Goal: Task Accomplishment & Management: Use online tool/utility

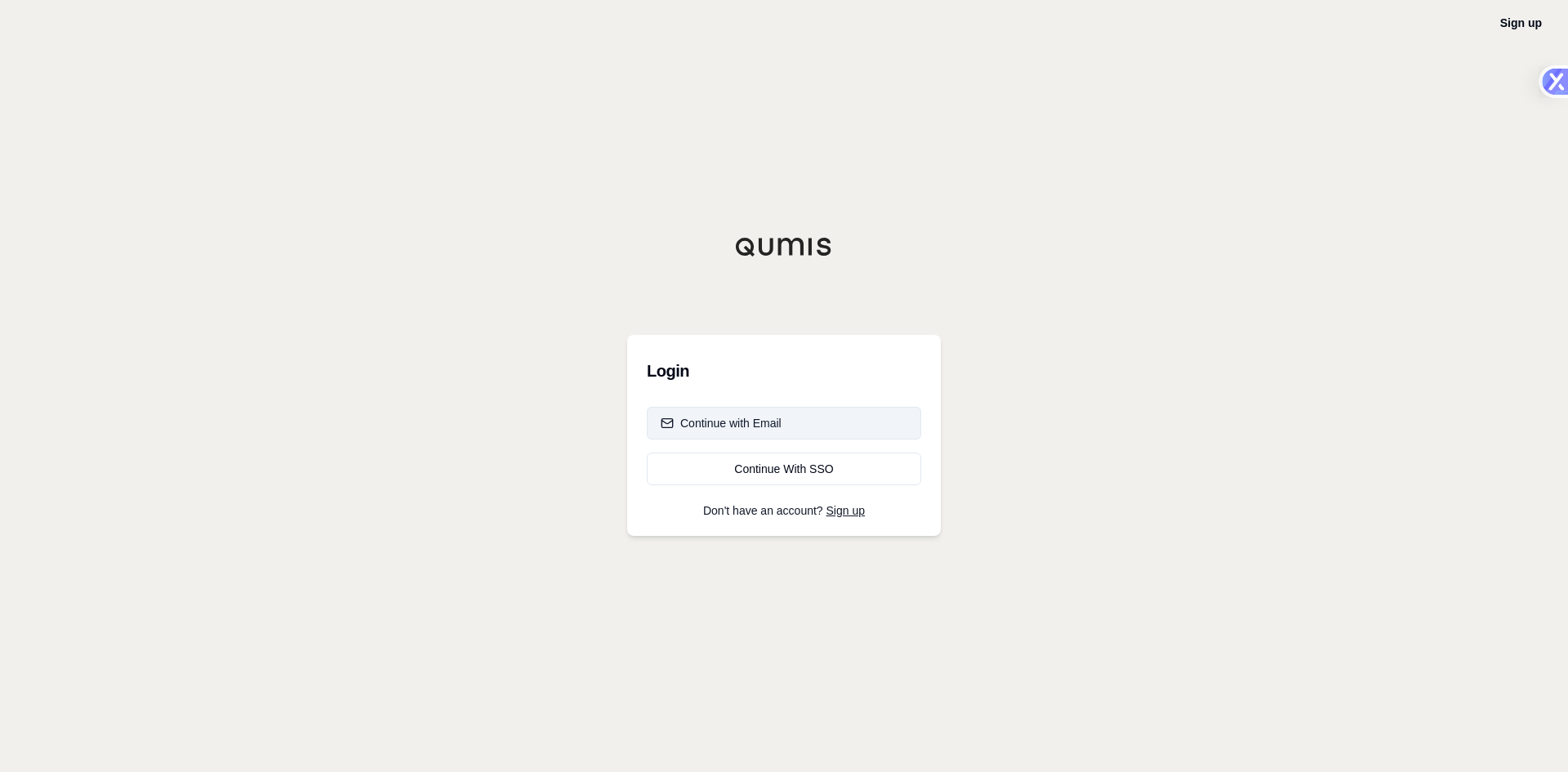
click at [794, 425] on button "Continue with Email" at bounding box center [784, 423] width 274 height 33
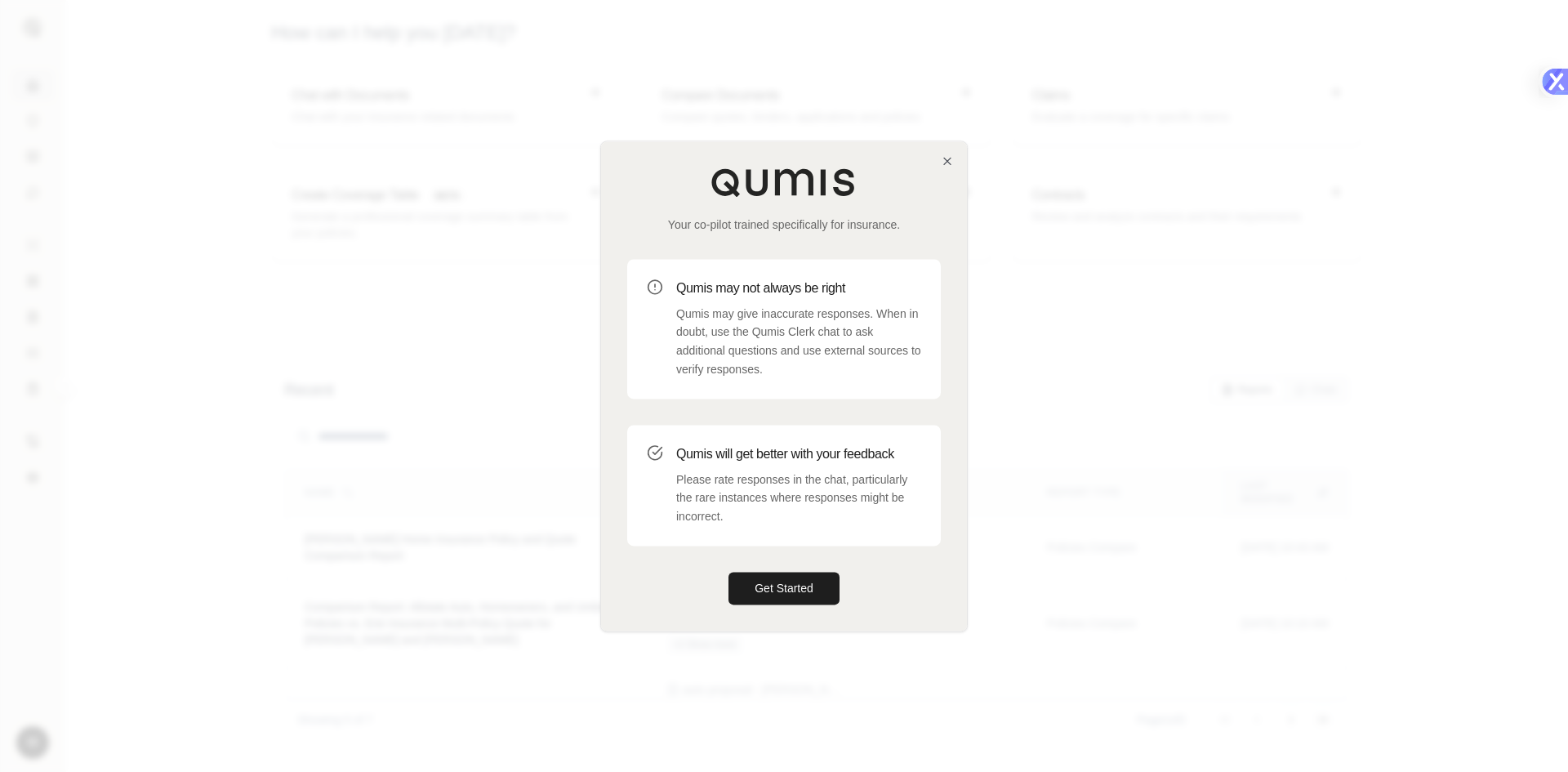
click at [948, 168] on div "Your co-pilot trained specifically for insurance. Qumis may not always be right…" at bounding box center [784, 385] width 366 height 489
click at [948, 165] on icon "button" at bounding box center [947, 161] width 13 height 13
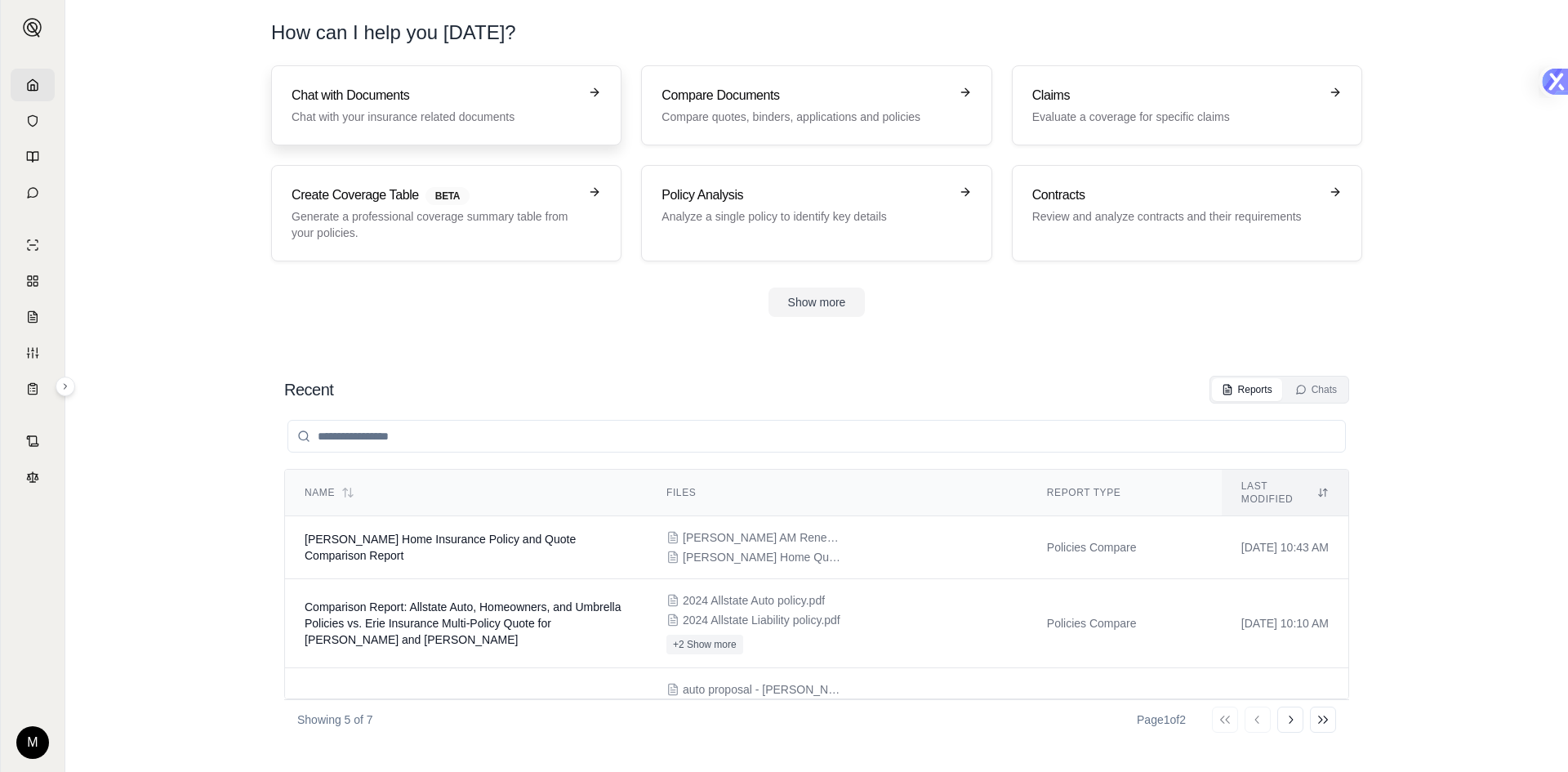
click at [487, 128] on link "Chat with Documents Chat with your insurance related documents" at bounding box center [446, 105] width 350 height 80
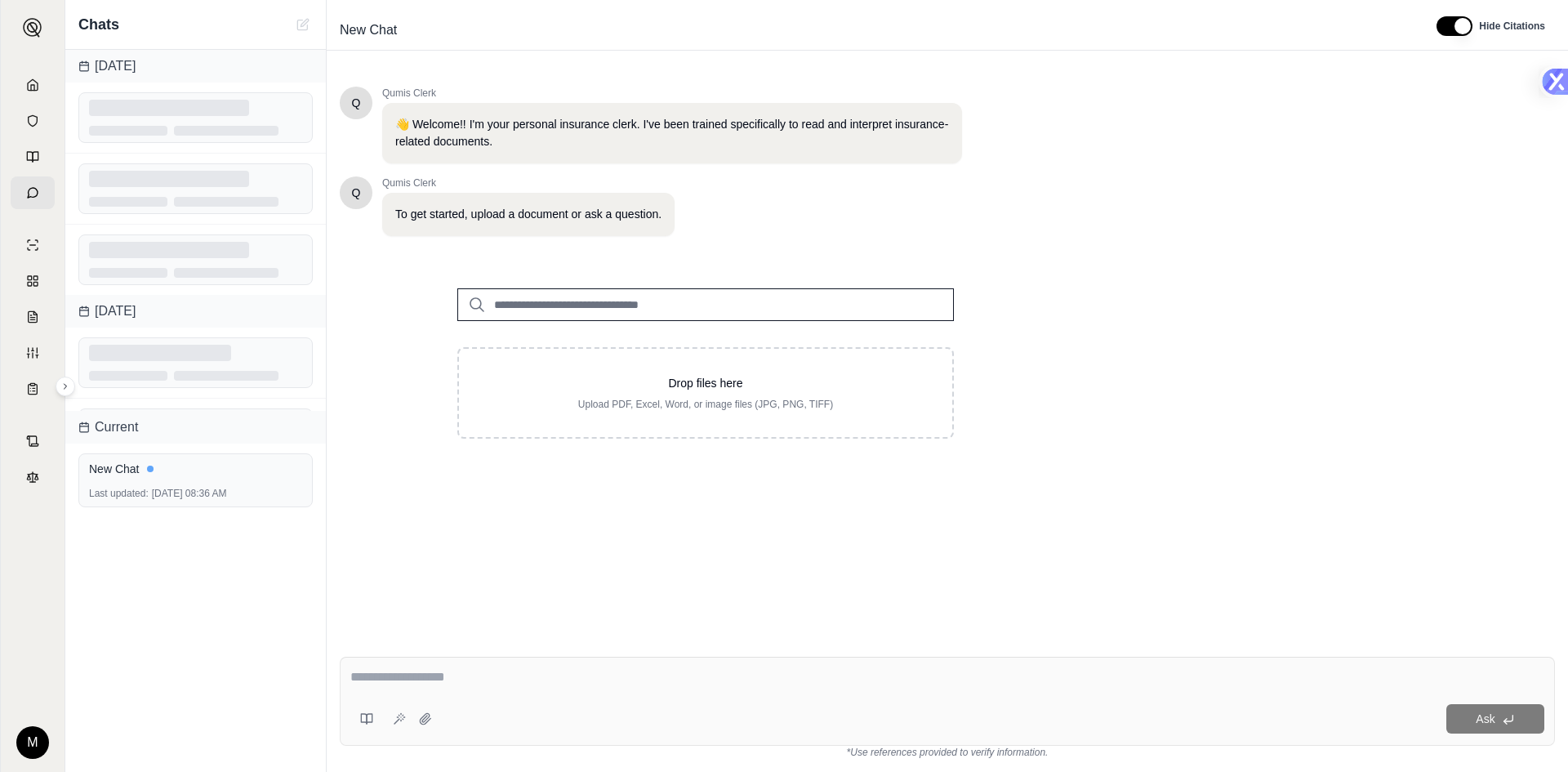
click at [637, 304] on input "search" at bounding box center [705, 304] width 496 height 33
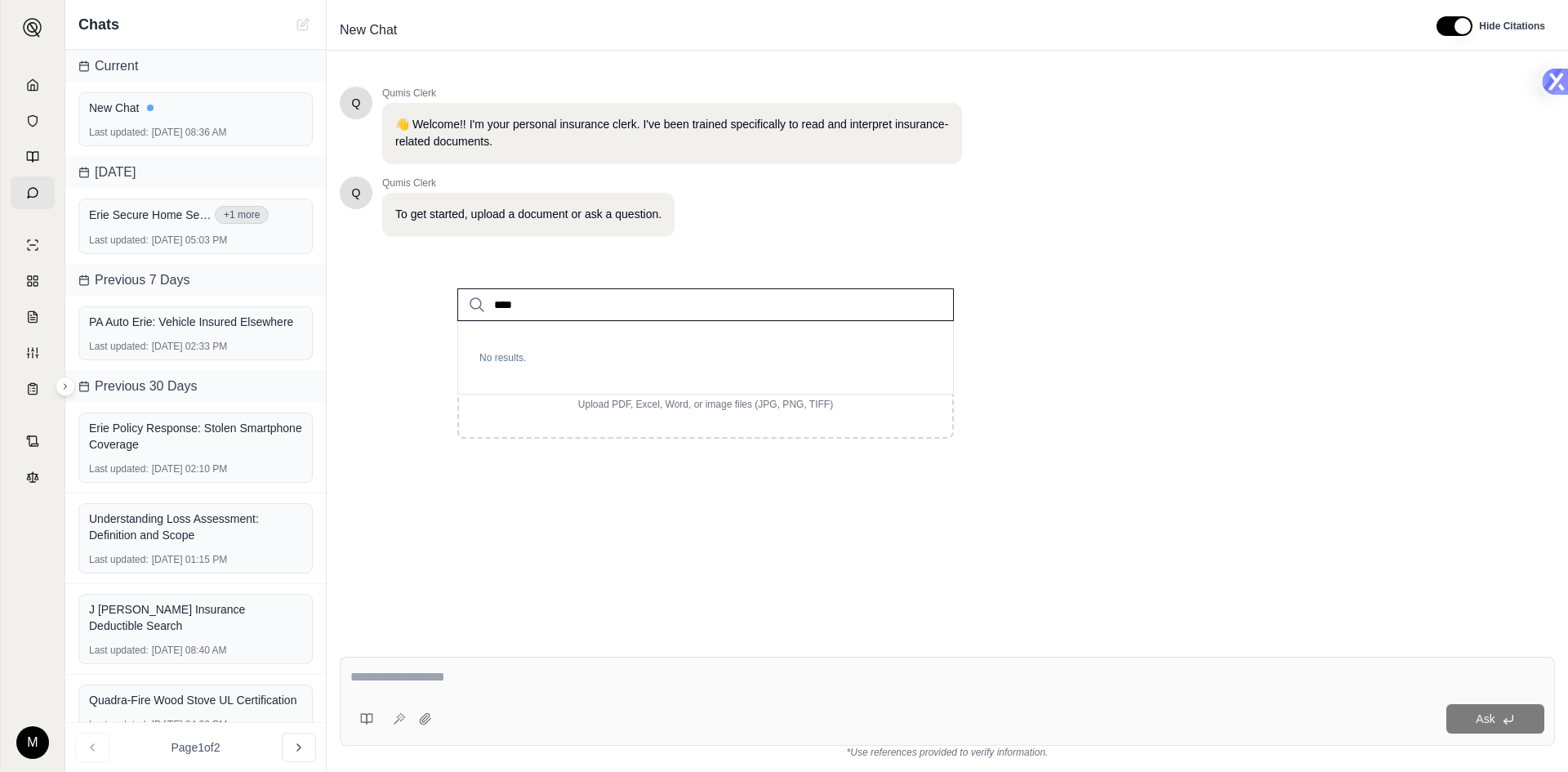
type input "****"
click at [37, 89] on icon at bounding box center [33, 85] width 13 height 13
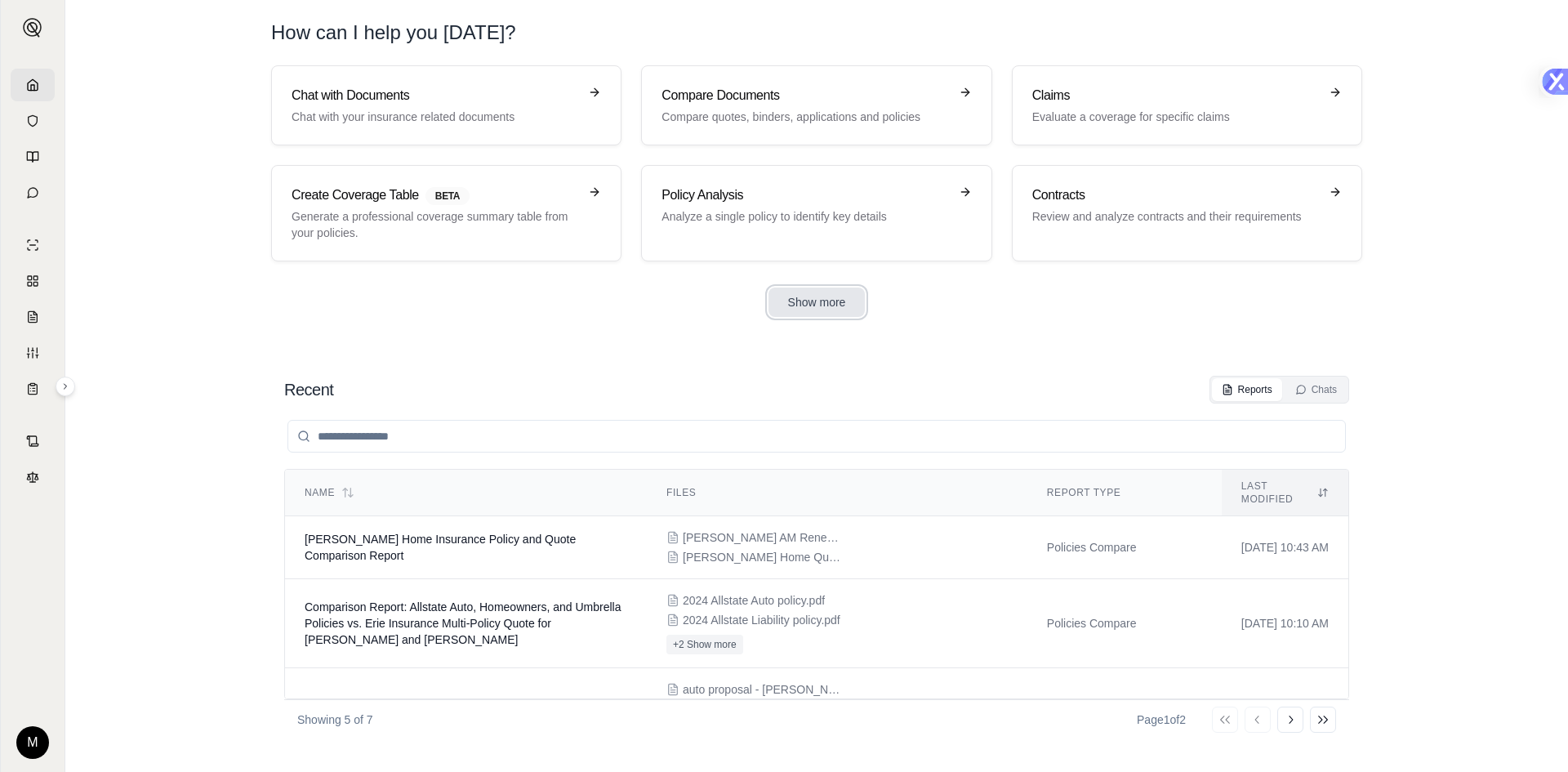
click at [836, 298] on button "Show more" at bounding box center [817, 302] width 97 height 29
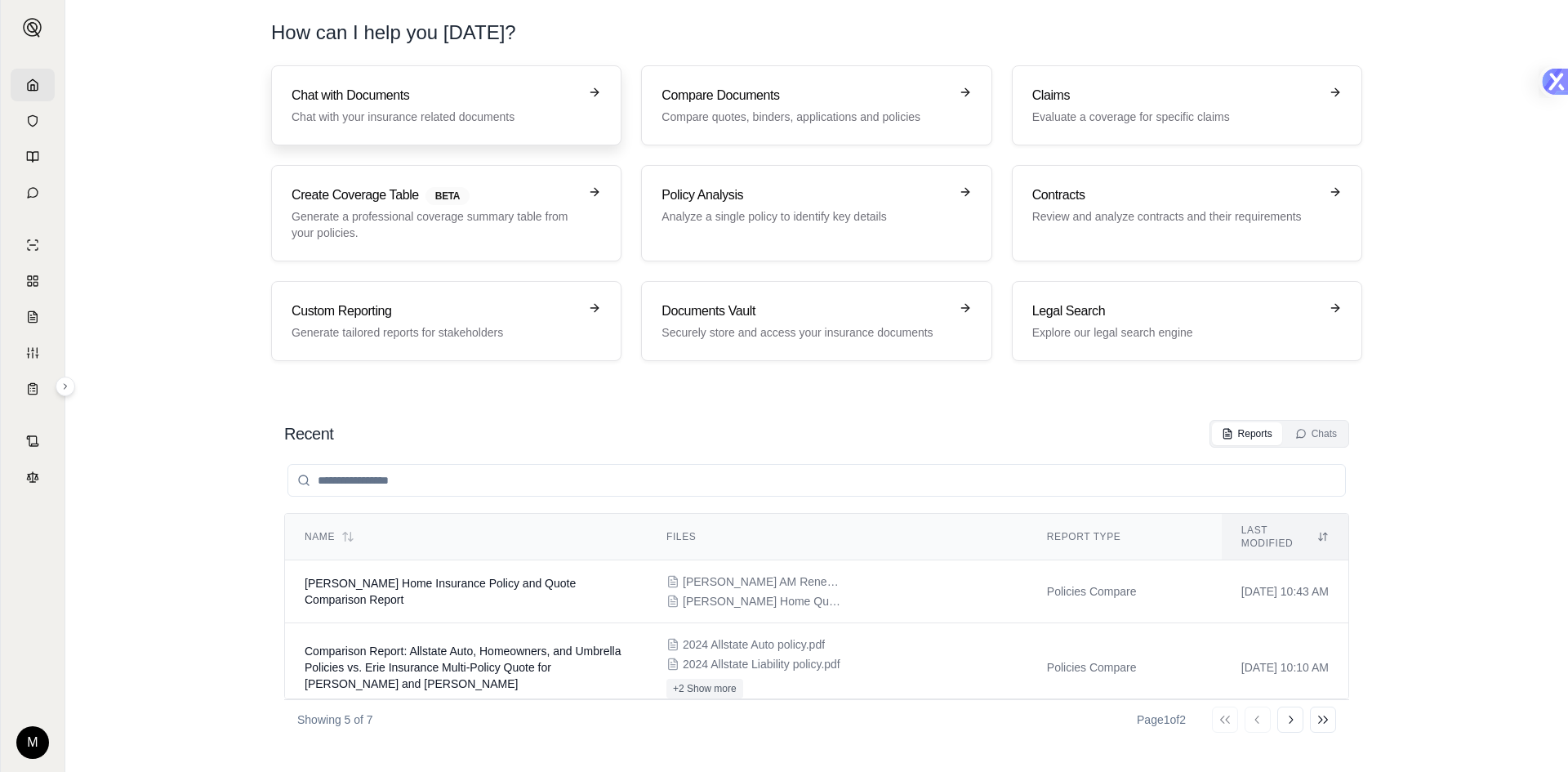
click at [436, 104] on h3 "Chat with Documents" at bounding box center [434, 95] width 287 height 19
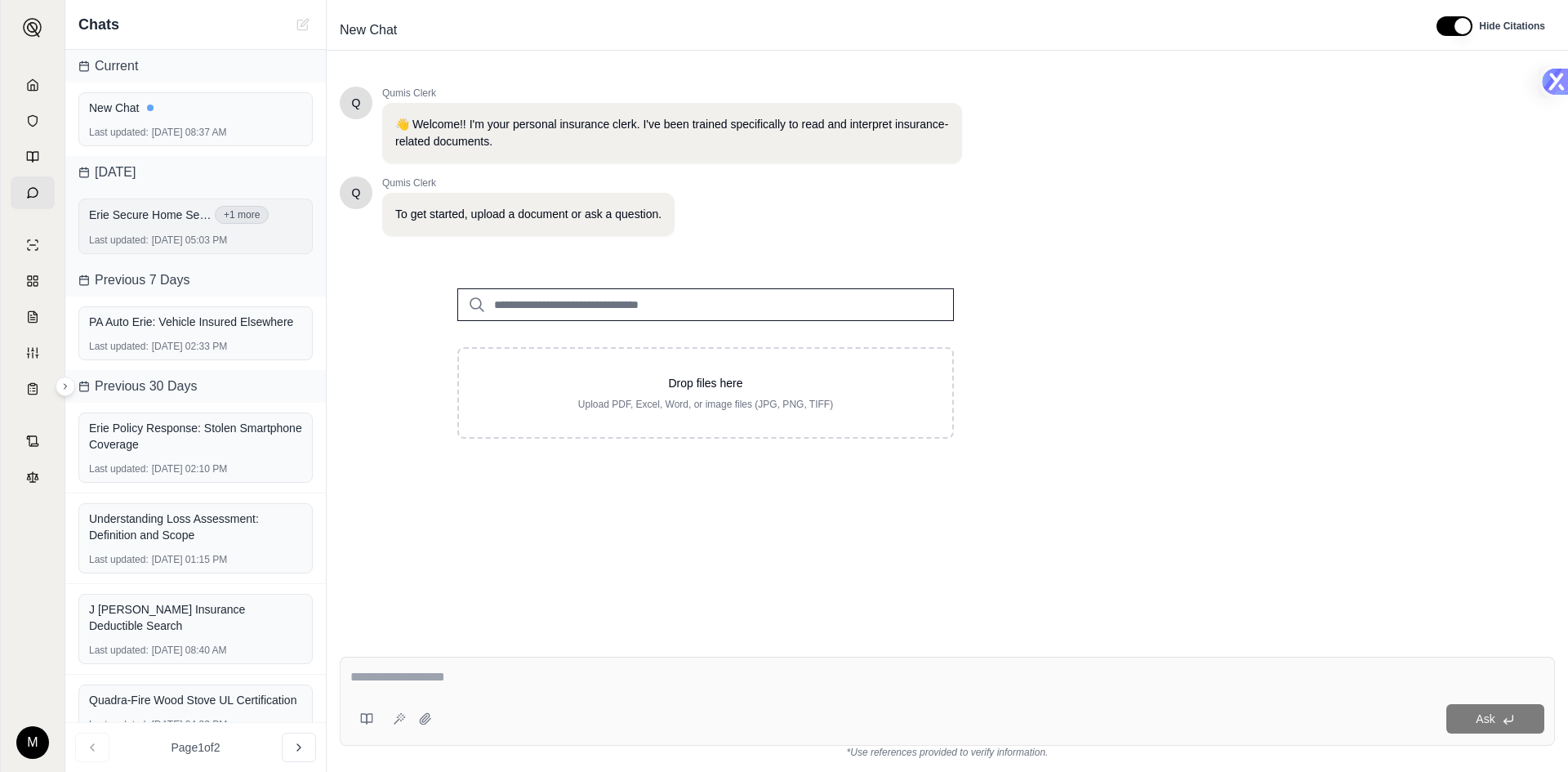
click at [211, 233] on div "Erie Secure Home Select Bundle with sewer or drain.pdf +1 more Last updated: [D…" at bounding box center [195, 226] width 235 height 55
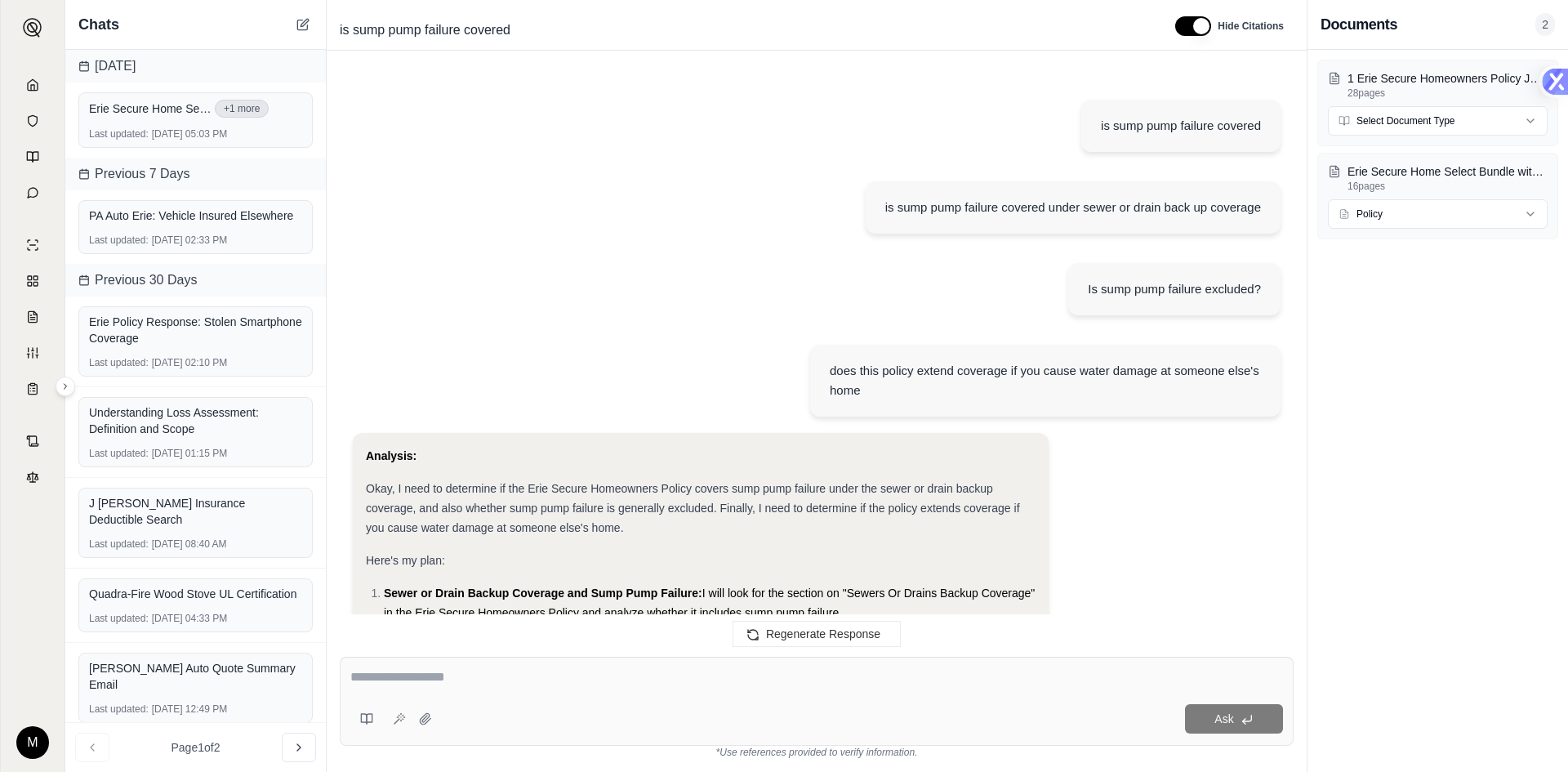
scroll to position [10017, 0]
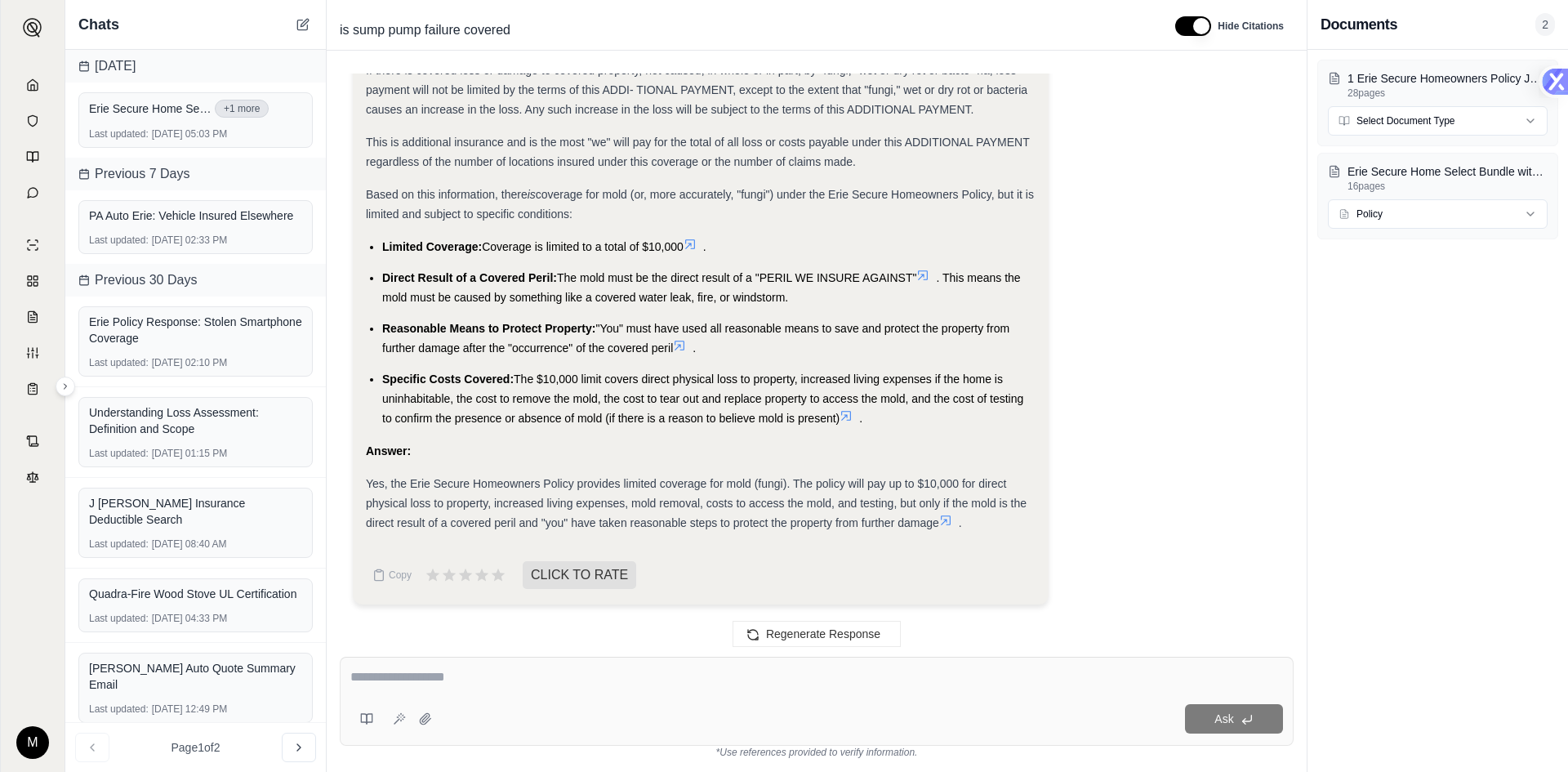
click at [390, 678] on textarea at bounding box center [816, 677] width 932 height 19
type textarea "*"
